Goal: Information Seeking & Learning: Learn about a topic

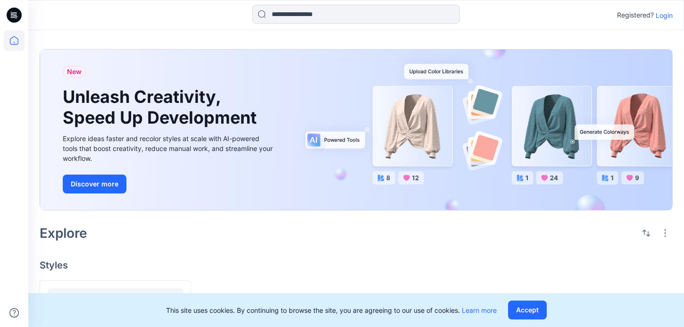
click at [666, 17] on p "Login" at bounding box center [663, 15] width 17 height 10
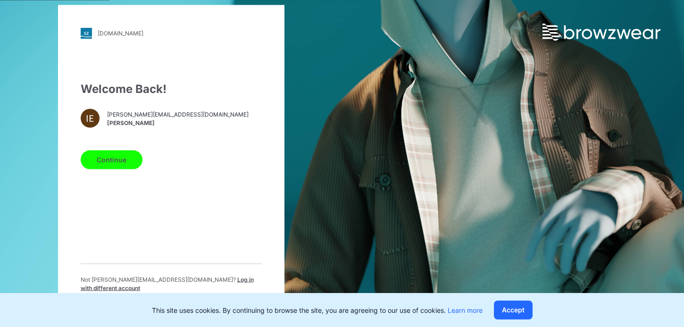
click at [112, 164] on button "Continue" at bounding box center [112, 159] width 62 height 19
click at [123, 159] on button "Continue" at bounding box center [112, 159] width 62 height 19
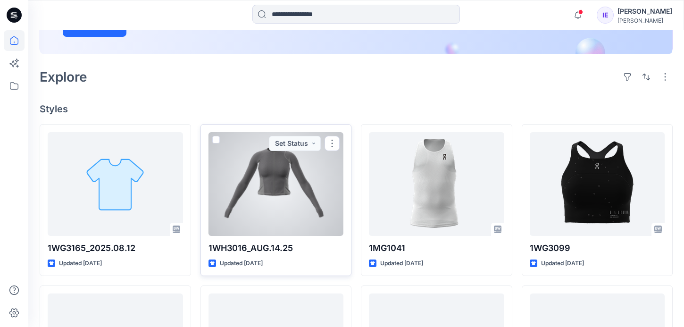
scroll to position [190, 0]
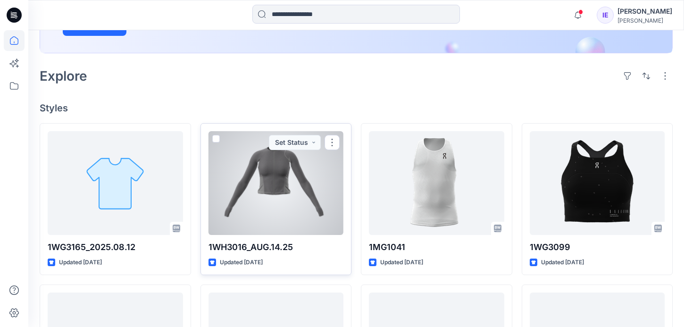
click at [273, 200] on div at bounding box center [275, 183] width 135 height 104
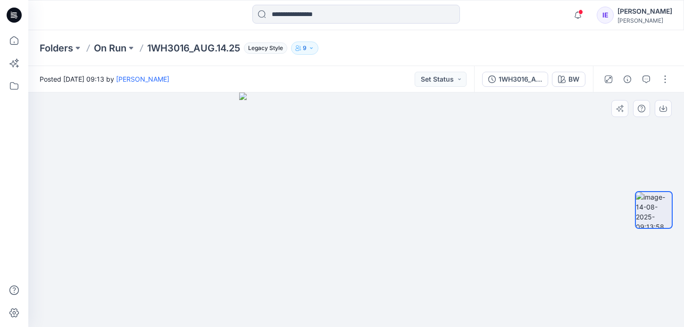
drag, startPoint x: 364, startPoint y: 198, endPoint x: 328, endPoint y: 197, distance: 36.3
click at [328, 197] on img at bounding box center [356, 209] width 234 height 234
drag, startPoint x: 370, startPoint y: 202, endPoint x: 324, endPoint y: 162, distance: 61.2
click at [324, 163] on img at bounding box center [356, 209] width 234 height 234
click at [526, 76] on div "1WH3016_AUG.14.25" at bounding box center [519, 79] width 43 height 10
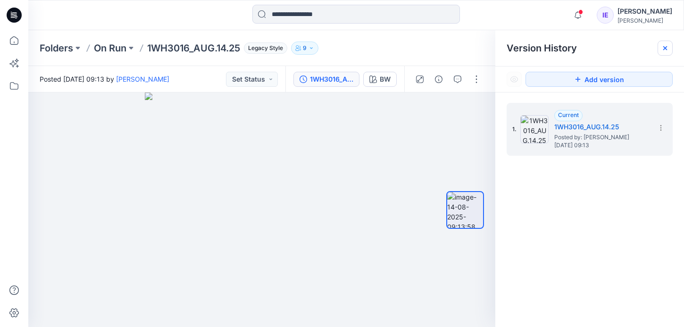
click at [663, 43] on div at bounding box center [664, 48] width 15 height 15
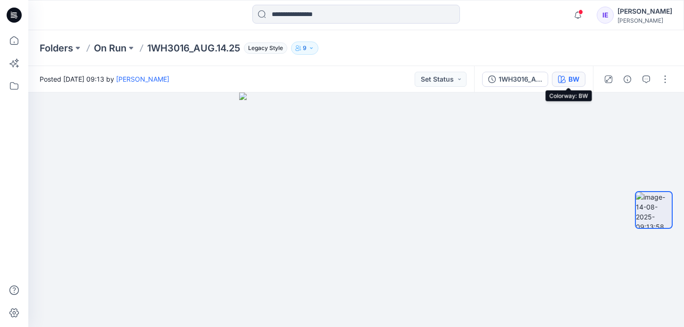
click at [573, 76] on div "BW" at bounding box center [573, 79] width 11 height 10
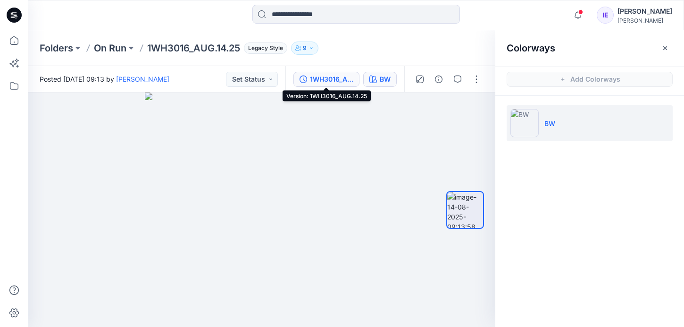
click at [341, 76] on div "1WH3016_AUG.14.25" at bounding box center [331, 79] width 43 height 10
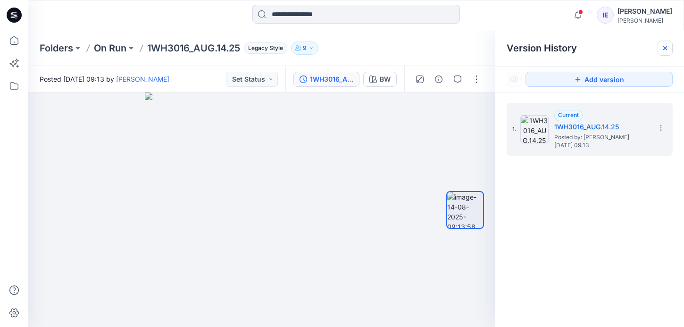
click at [665, 43] on div at bounding box center [664, 48] width 15 height 15
